Goal: Task Accomplishment & Management: Complete application form

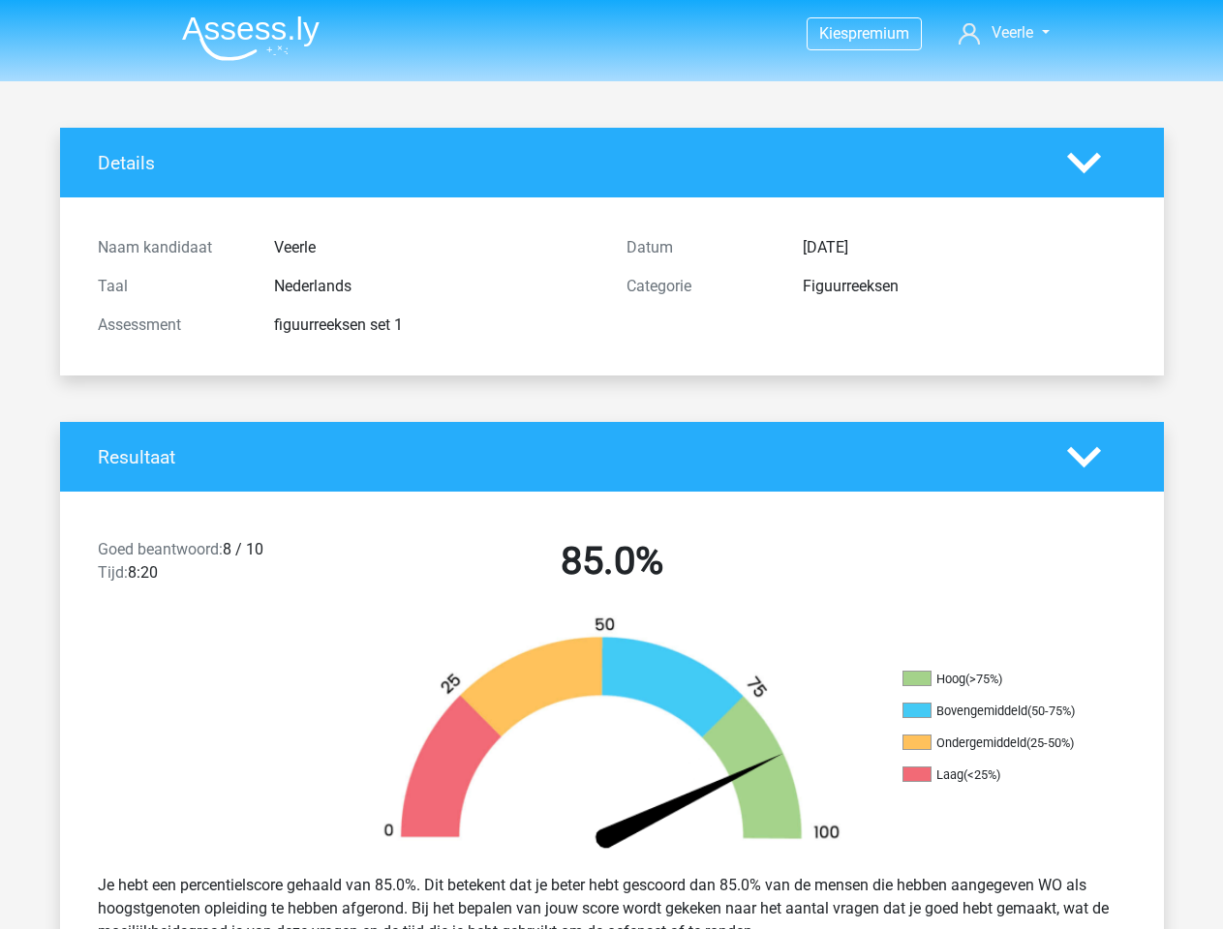
click at [1003, 33] on span "Veerle" at bounding box center [1012, 32] width 42 height 18
